Goal: Task Accomplishment & Management: Manage account settings

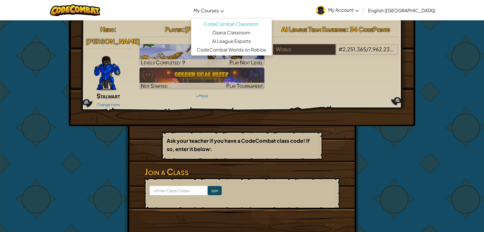
click at [219, 9] on span "My Courses" at bounding box center [206, 10] width 25 height 6
click at [359, 8] on span "My Account" at bounding box center [343, 10] width 31 height 6
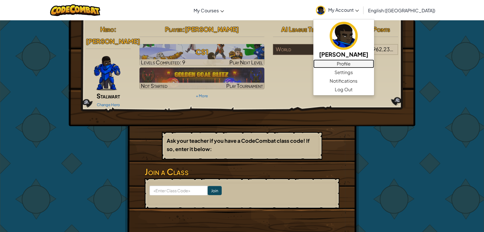
click at [372, 62] on link "Profile" at bounding box center [343, 64] width 61 height 9
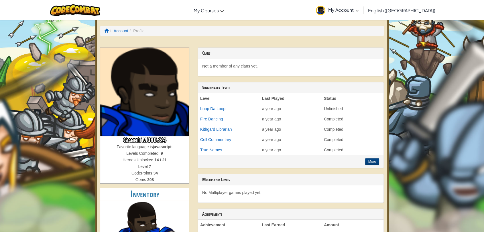
click at [359, 10] on span "My Account" at bounding box center [343, 10] width 31 height 6
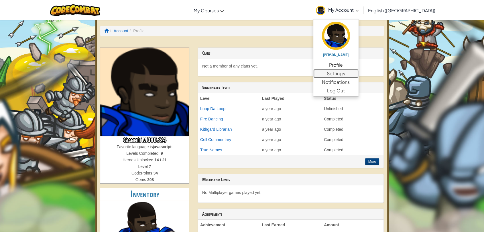
click at [359, 76] on link "Settings" at bounding box center [335, 73] width 45 height 9
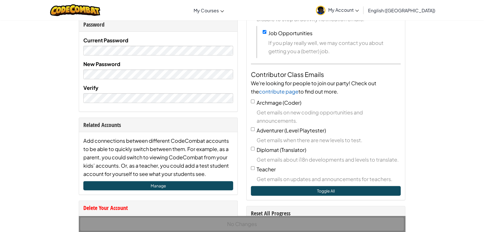
scroll to position [286, 0]
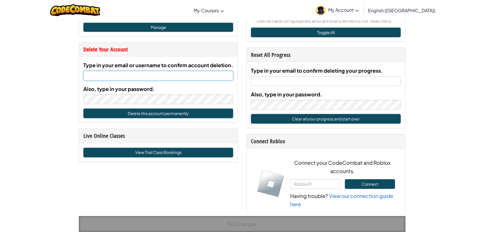
click at [147, 76] on input "Type in your email or username to confirm account deletion." at bounding box center [158, 76] width 150 height 10
paste input "[EMAIL_ADDRESS][DOMAIN_NAME]"
type input "[EMAIL_ADDRESS][DOMAIN_NAME]"
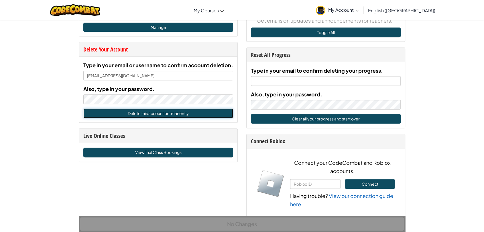
click at [162, 113] on button "Delete this account permanently" at bounding box center [158, 114] width 150 height 10
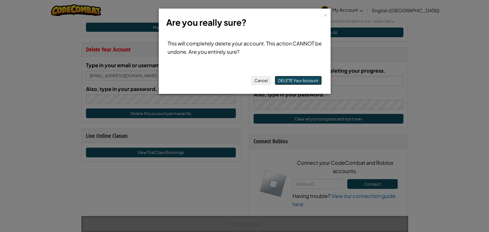
click at [303, 81] on button "DELETE Your Account" at bounding box center [298, 80] width 47 height 9
click at [326, 15] on div "×" at bounding box center [325, 14] width 4 height 6
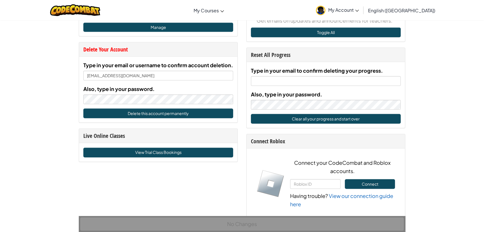
click at [362, 5] on link "My Account" at bounding box center [337, 10] width 49 height 18
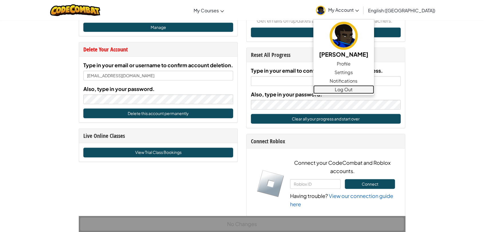
click at [365, 89] on link "Log Out" at bounding box center [343, 89] width 61 height 9
